Goal: Find specific page/section: Find specific page/section

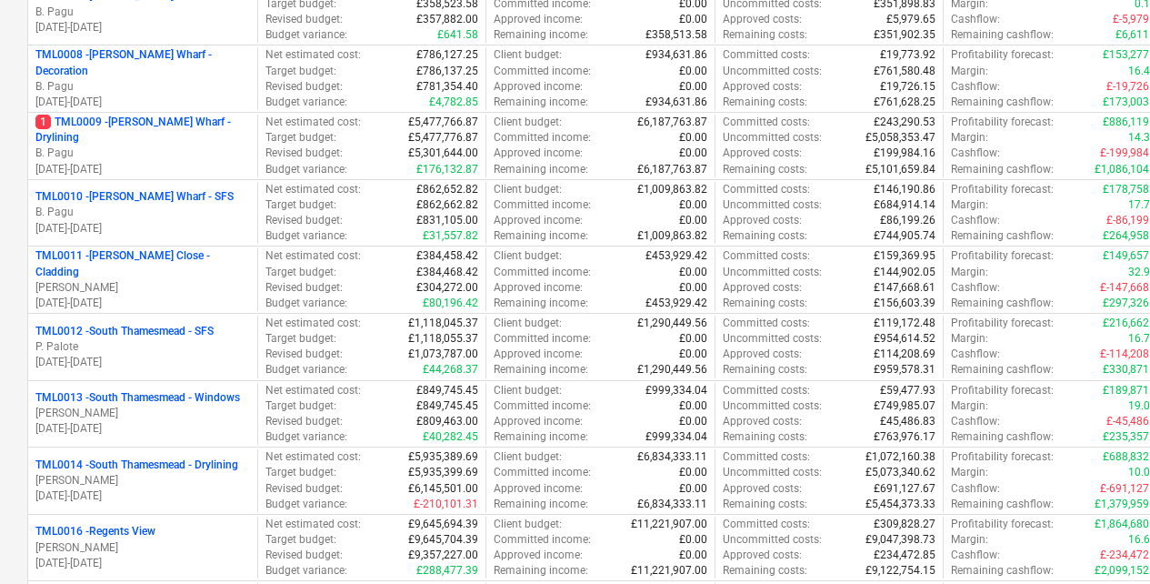
scroll to position [727, 0]
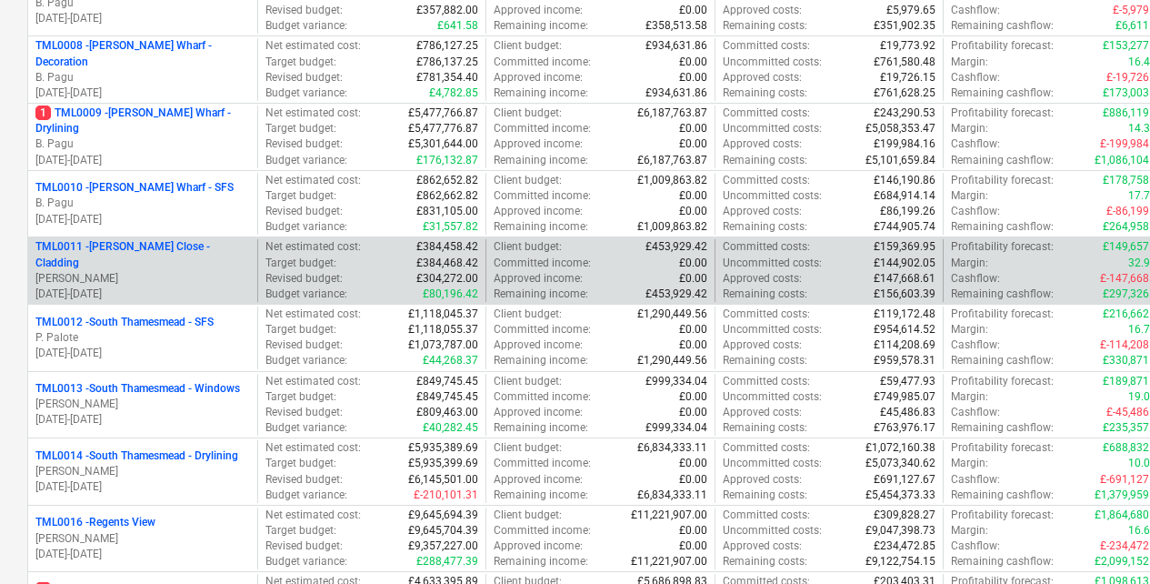
click at [182, 251] on p "TML0011 - [PERSON_NAME] Close - Cladding" at bounding box center [142, 254] width 215 height 31
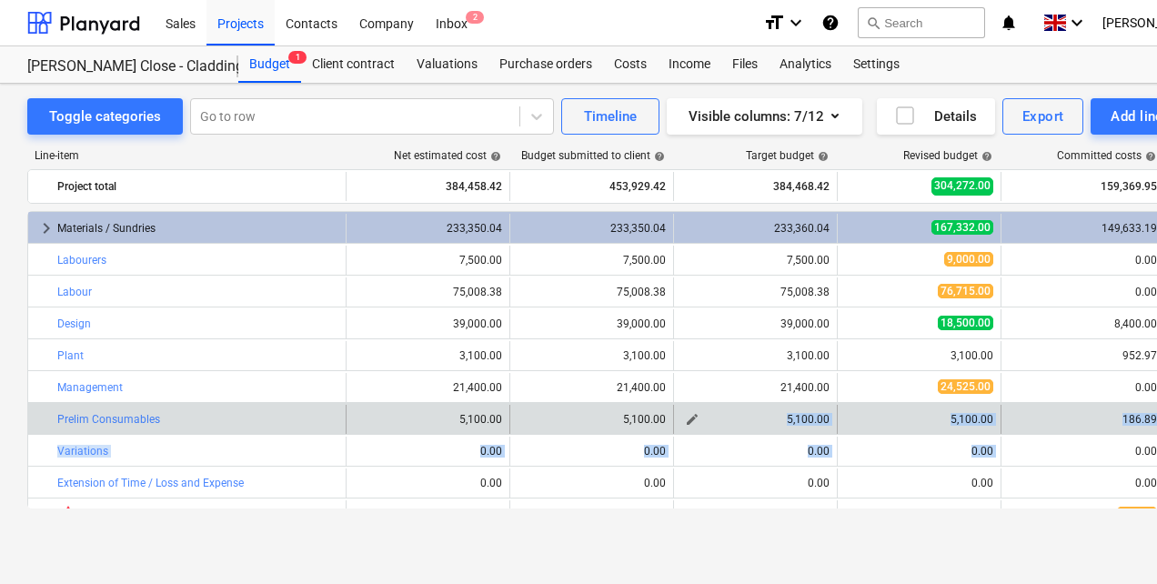
drag, startPoint x: 1105, startPoint y: 437, endPoint x: 691, endPoint y: 419, distance: 414.1
click at [691, 419] on div "keyboard_arrow_right Materials / Sundries 233,350.04 233,350.04 233,360.04 167,…" at bounding box center [621, 402] width 1189 height 382
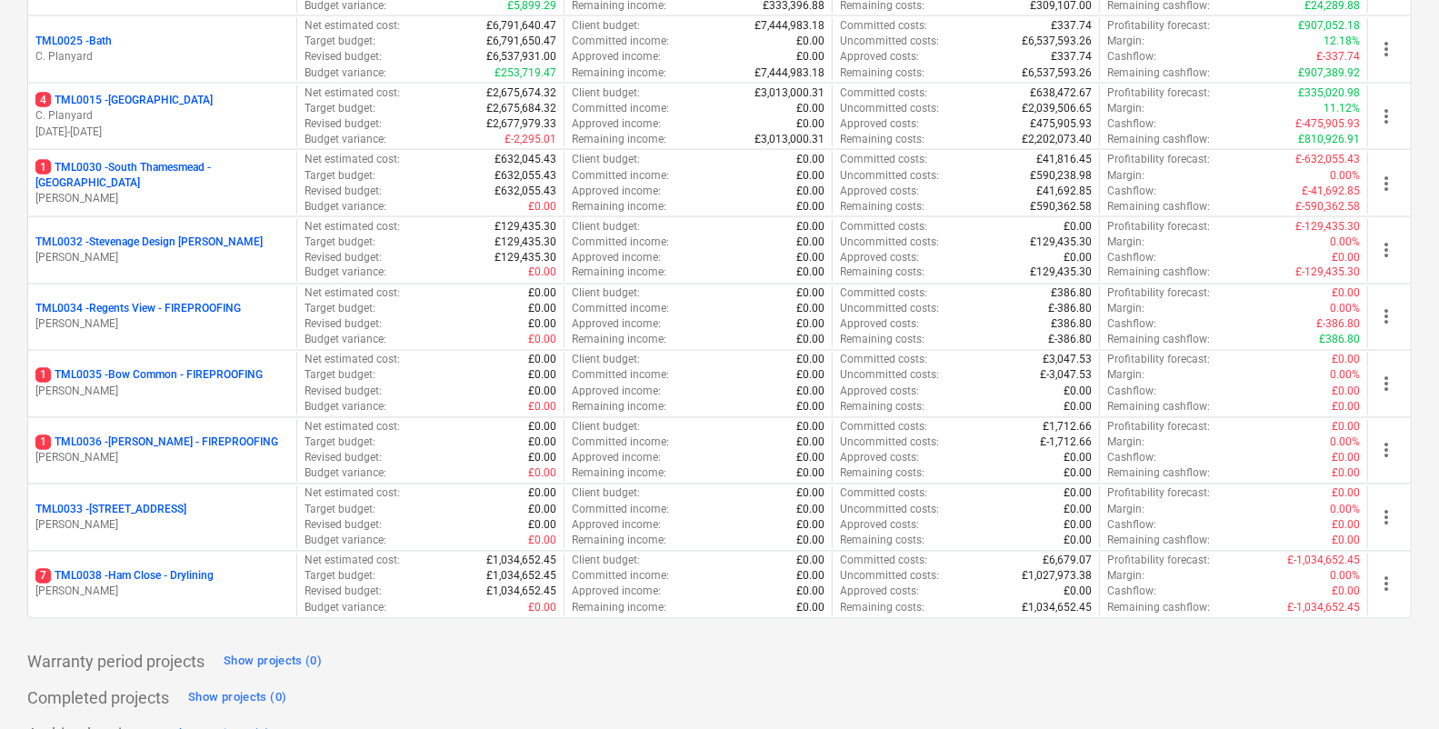
scroll to position [1914, 0]
